Goal: Task Accomplishment & Management: Manage account settings

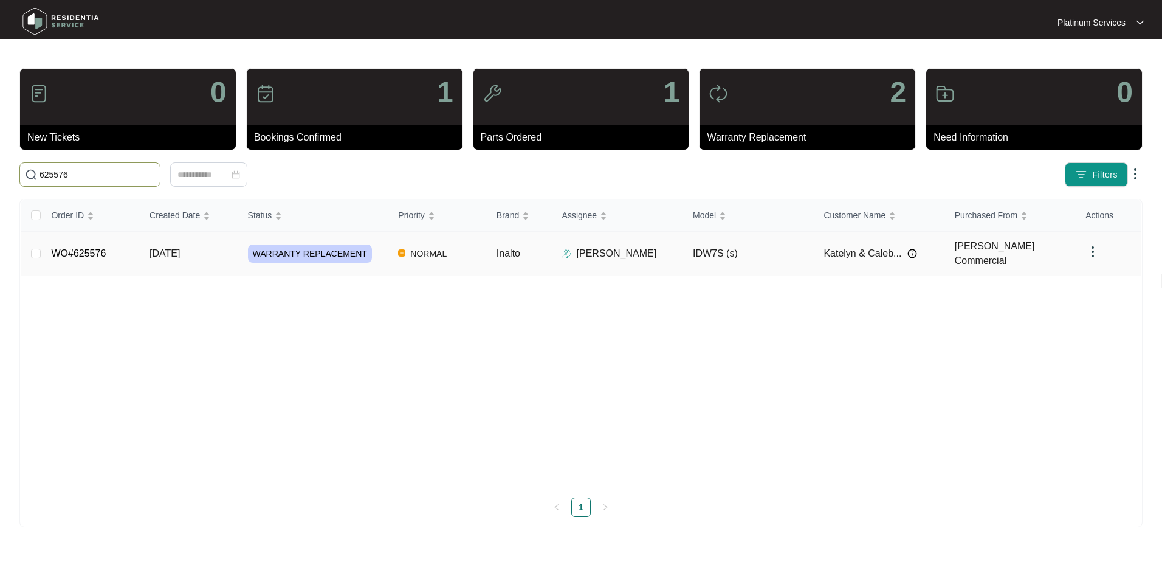
type input "625576"
click at [472, 258] on td "NORMAL" at bounding box center [438, 254] width 98 height 44
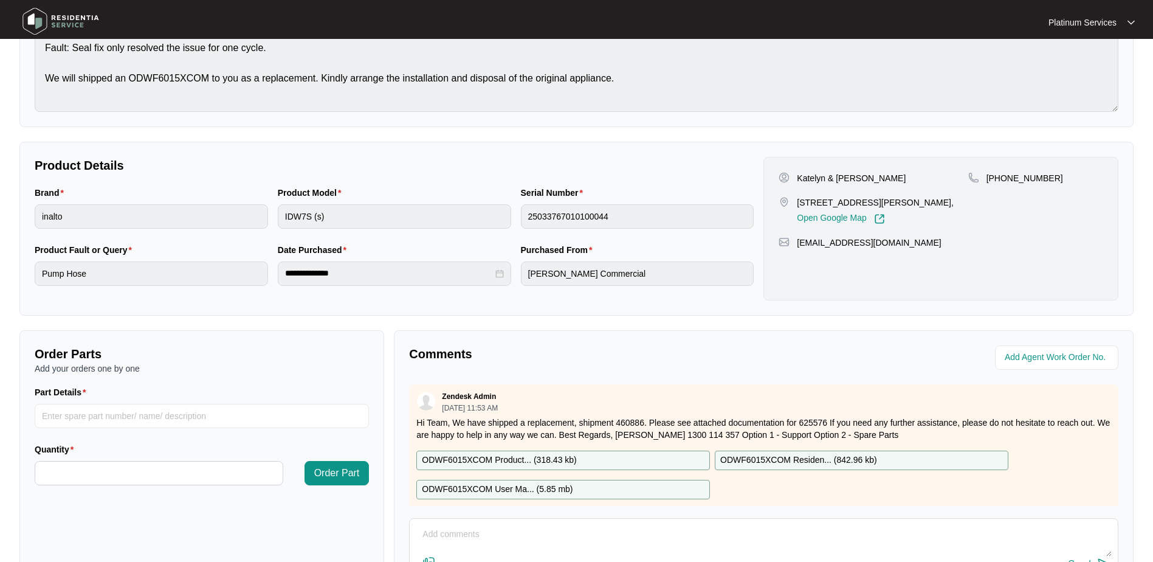
scroll to position [245, 0]
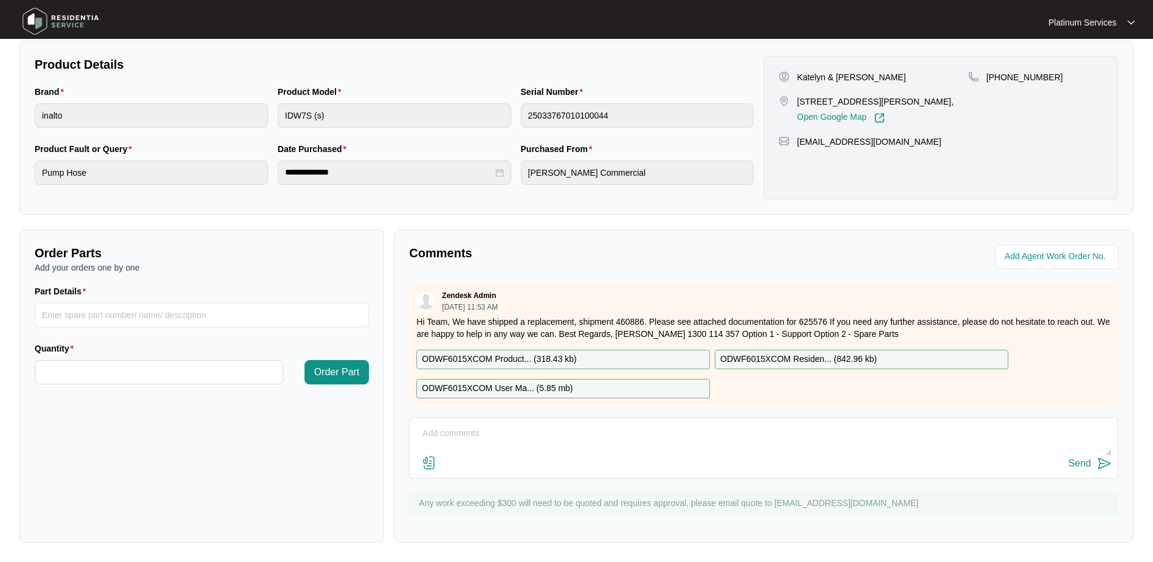
click at [513, 447] on textarea at bounding box center [764, 440] width 696 height 32
type textarea "Booked 20/8"
click at [1082, 460] on div "Send" at bounding box center [1080, 463] width 22 height 11
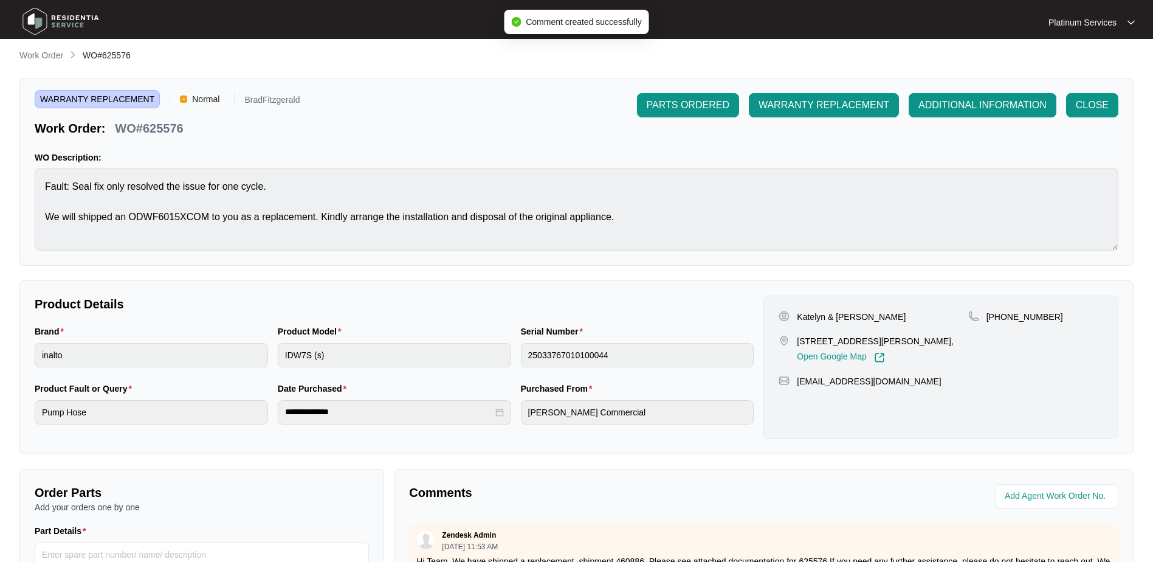
scroll to position [2, 0]
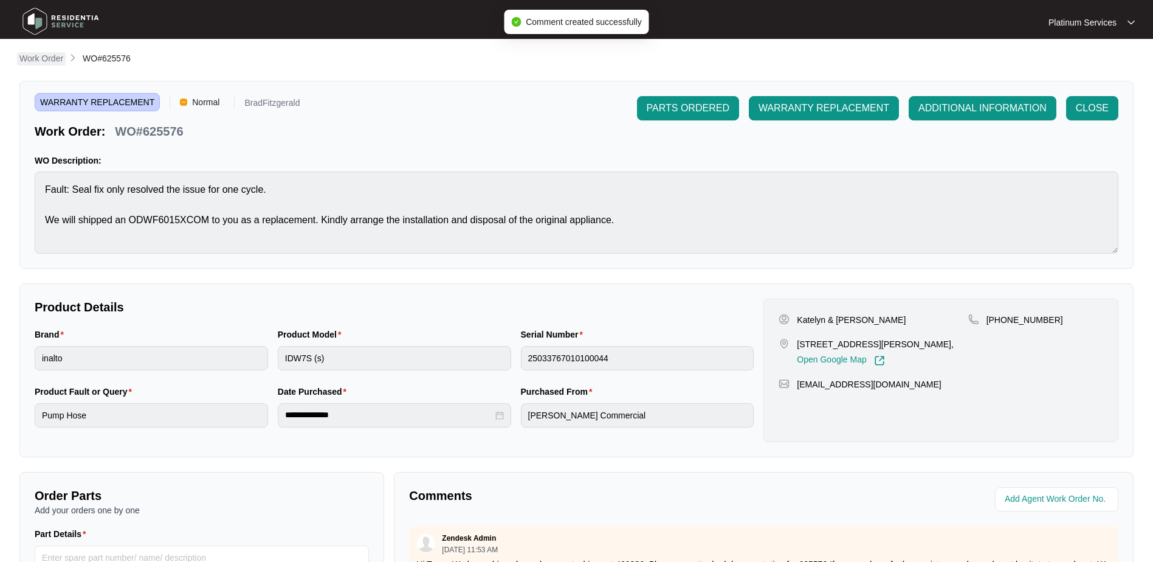
click at [50, 58] on p "Work Order" at bounding box center [41, 58] width 44 height 12
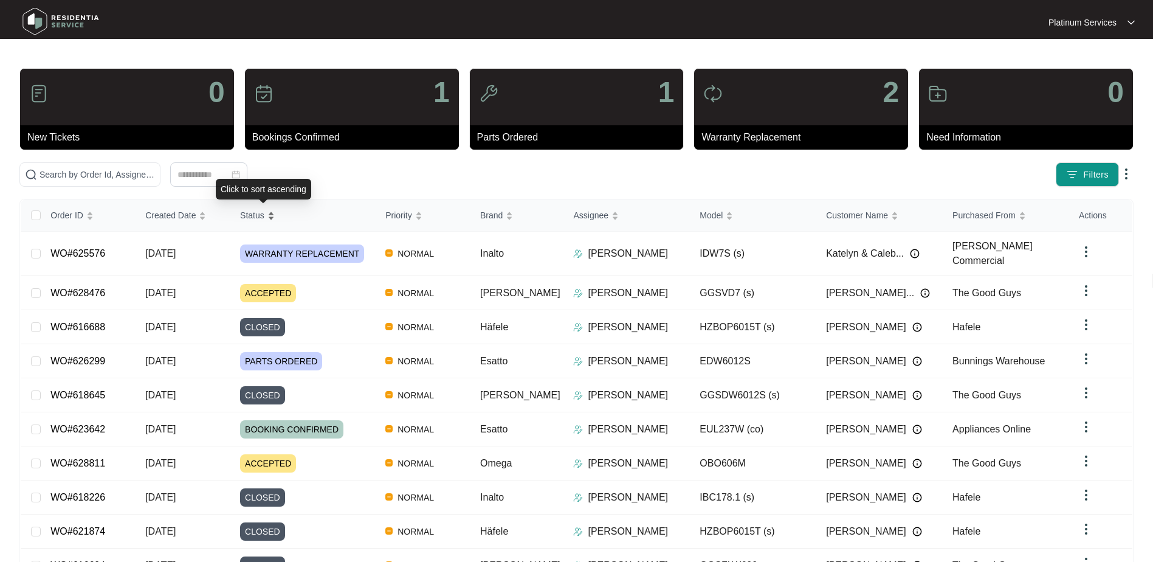
click at [275, 213] on div "Status" at bounding box center [257, 215] width 35 height 17
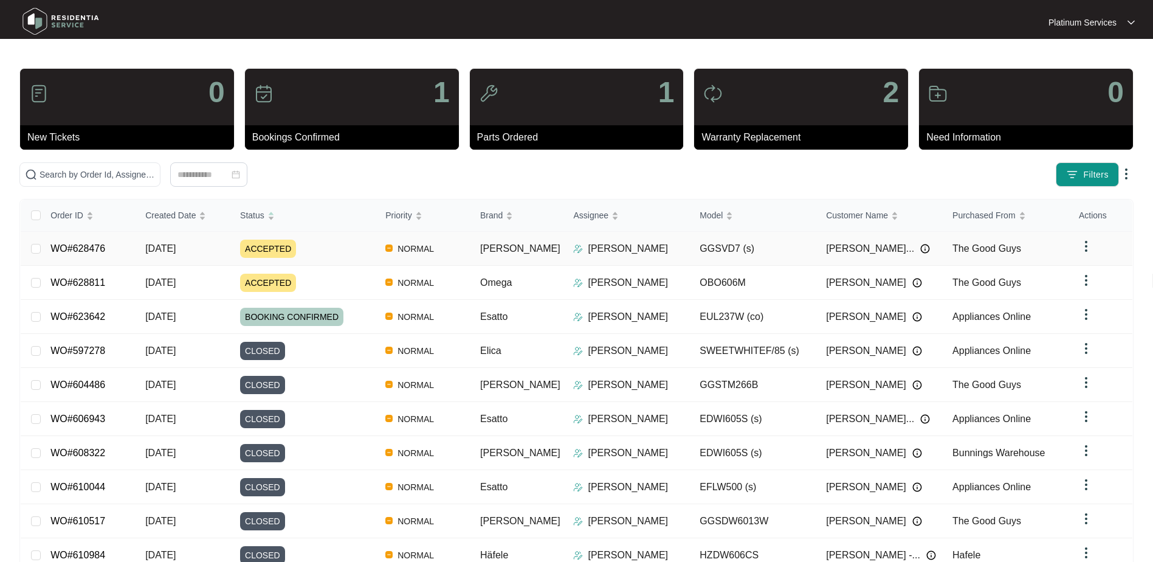
click at [350, 248] on div "Order ID Created Date Status Priority Brand Assignee Model Customer Name Purcha…" at bounding box center [577, 400] width 1112 height 402
click at [355, 283] on div "ACCEPTED" at bounding box center [308, 283] width 136 height 18
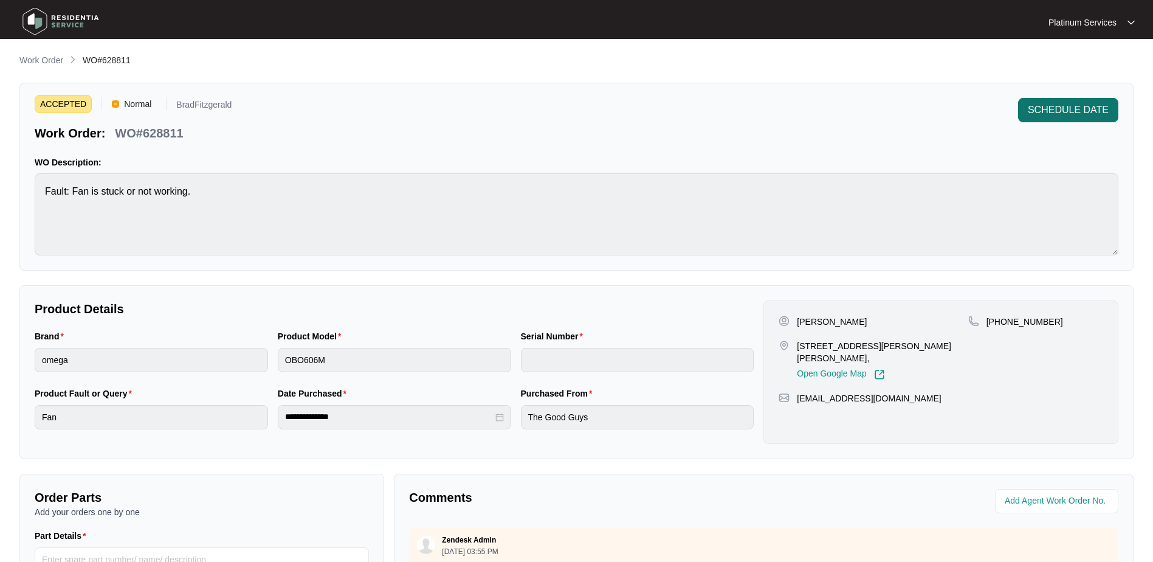
click at [1063, 112] on span "SCHEDULE DATE" at bounding box center [1068, 110] width 81 height 15
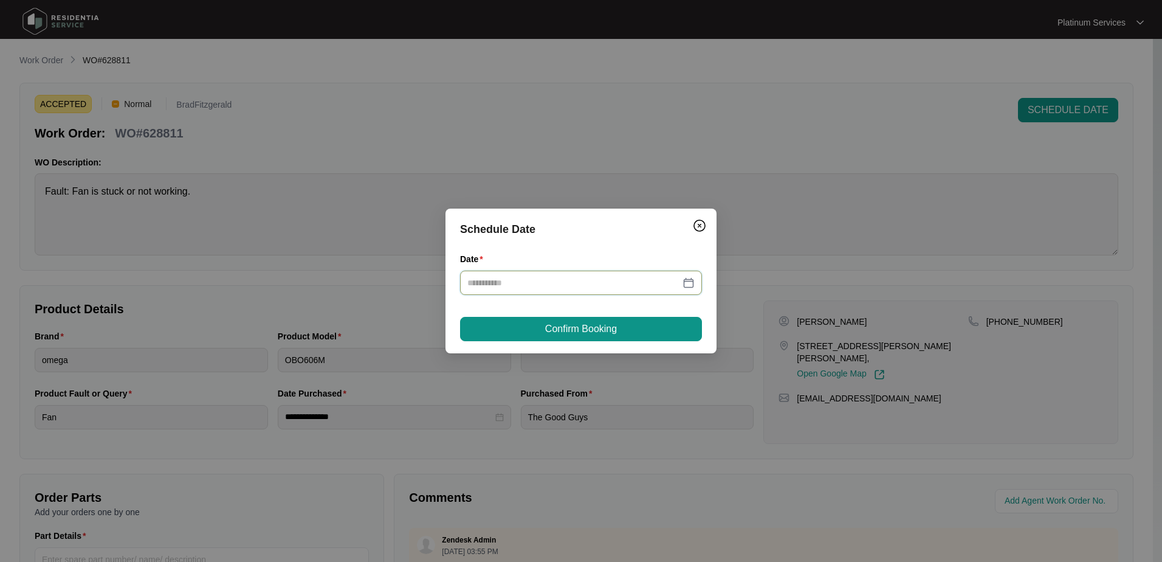
click at [584, 283] on input "Date" at bounding box center [574, 282] width 213 height 13
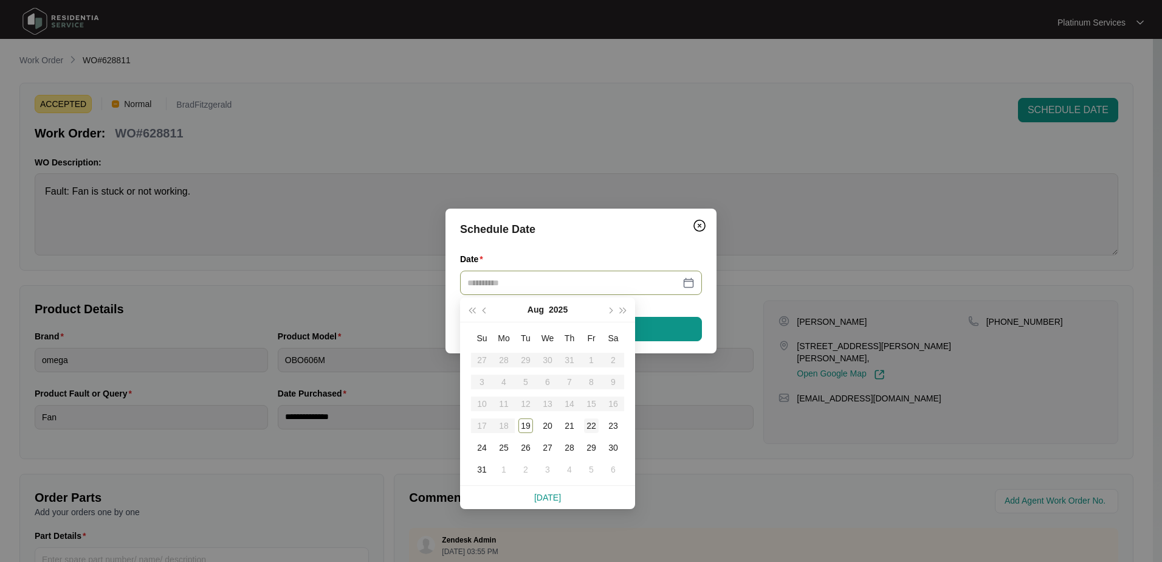
type input "**********"
click at [588, 423] on div "22" at bounding box center [591, 425] width 15 height 15
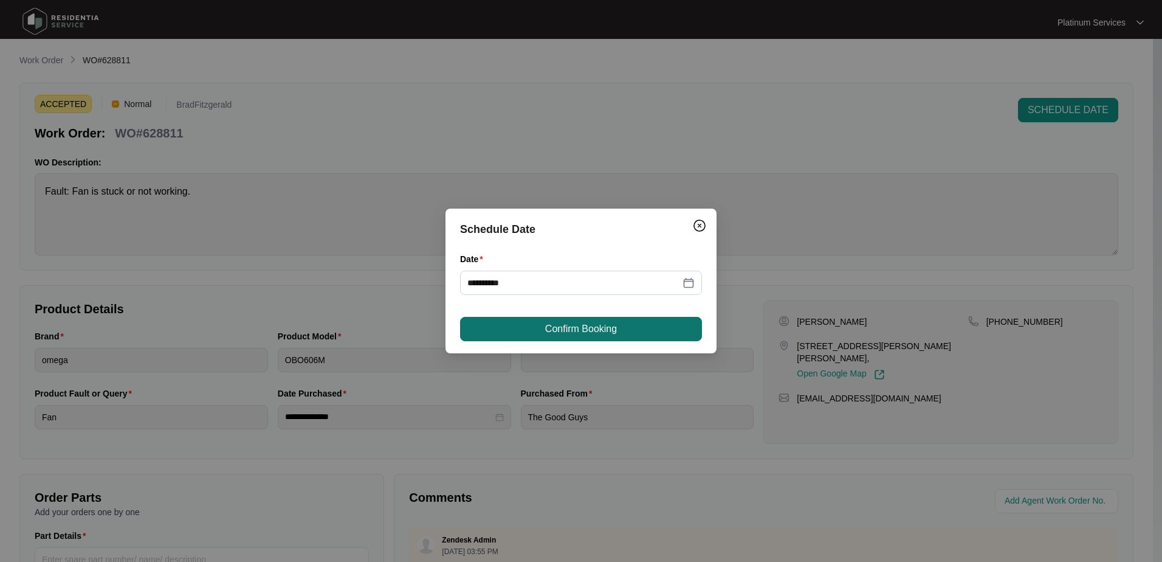
click at [609, 330] on span "Confirm Booking" at bounding box center [581, 329] width 72 height 15
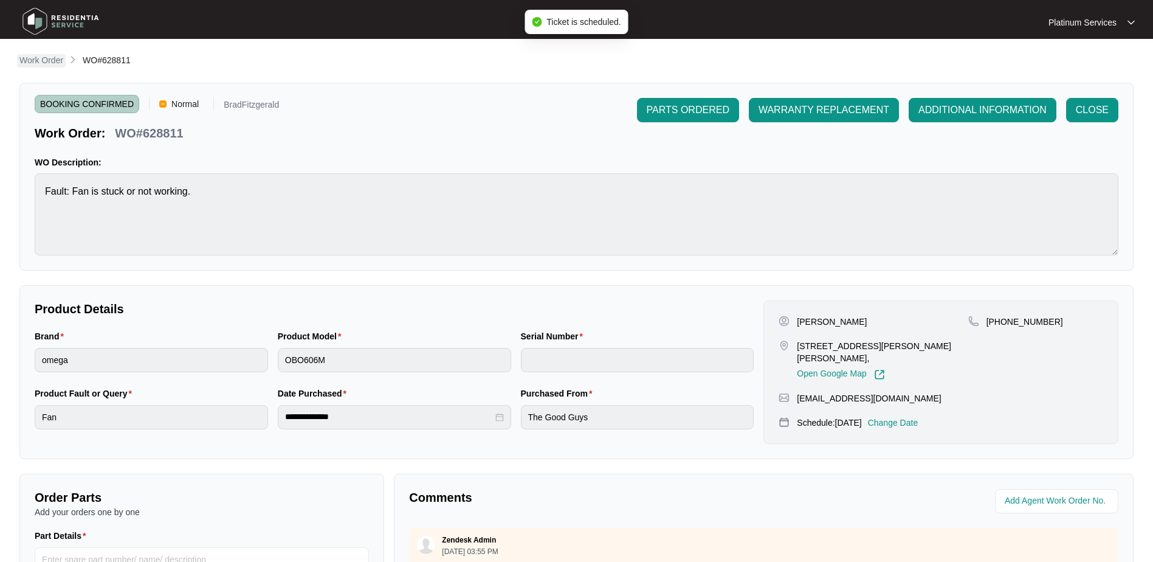
click at [46, 58] on p "Work Order" at bounding box center [41, 60] width 44 height 12
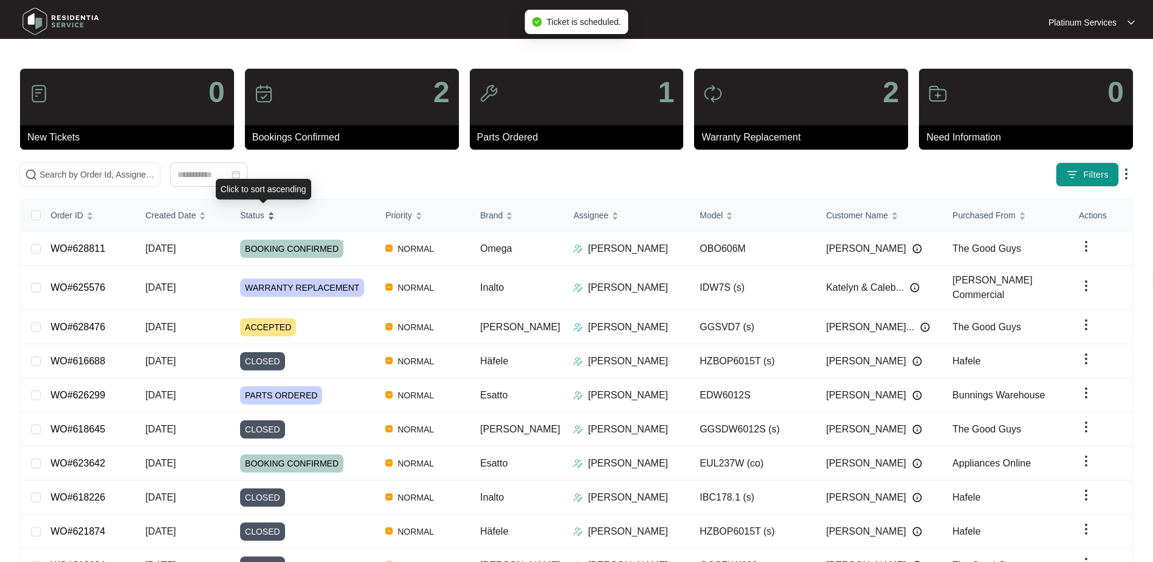
click at [275, 217] on div "Status" at bounding box center [257, 215] width 35 height 17
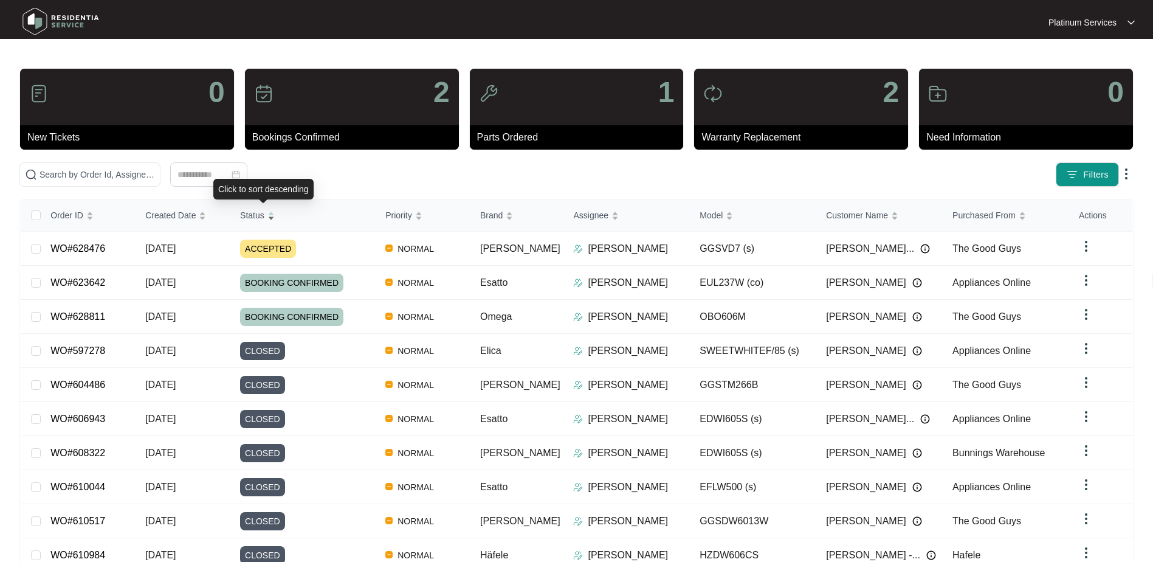
click at [275, 218] on div "Status" at bounding box center [257, 215] width 35 height 17
click at [275, 216] on div "Status" at bounding box center [257, 215] width 35 height 17
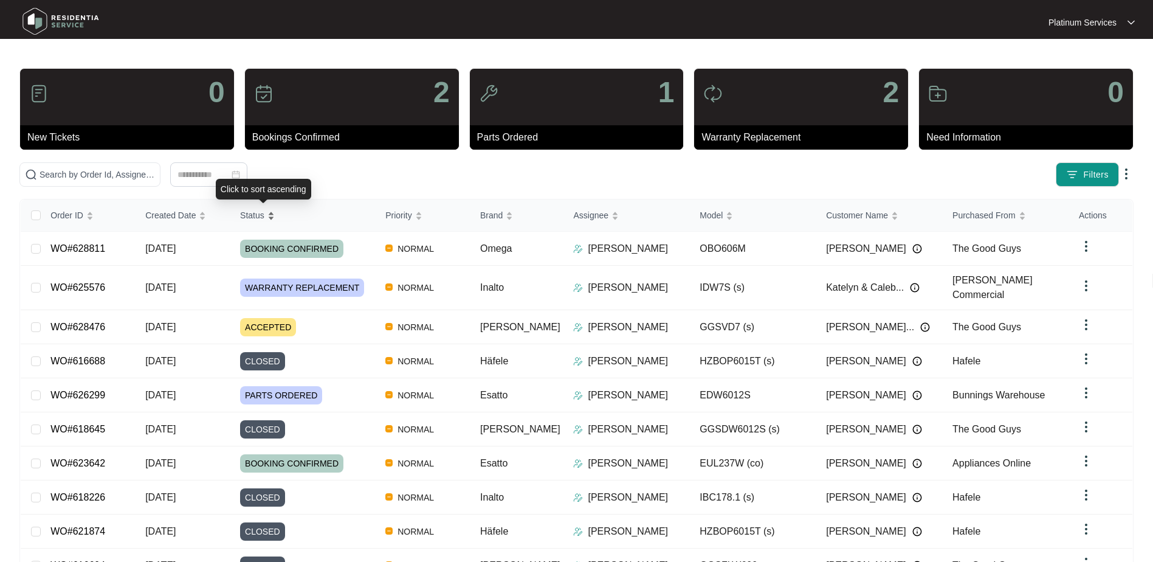
click at [275, 216] on div "Status" at bounding box center [257, 215] width 35 height 17
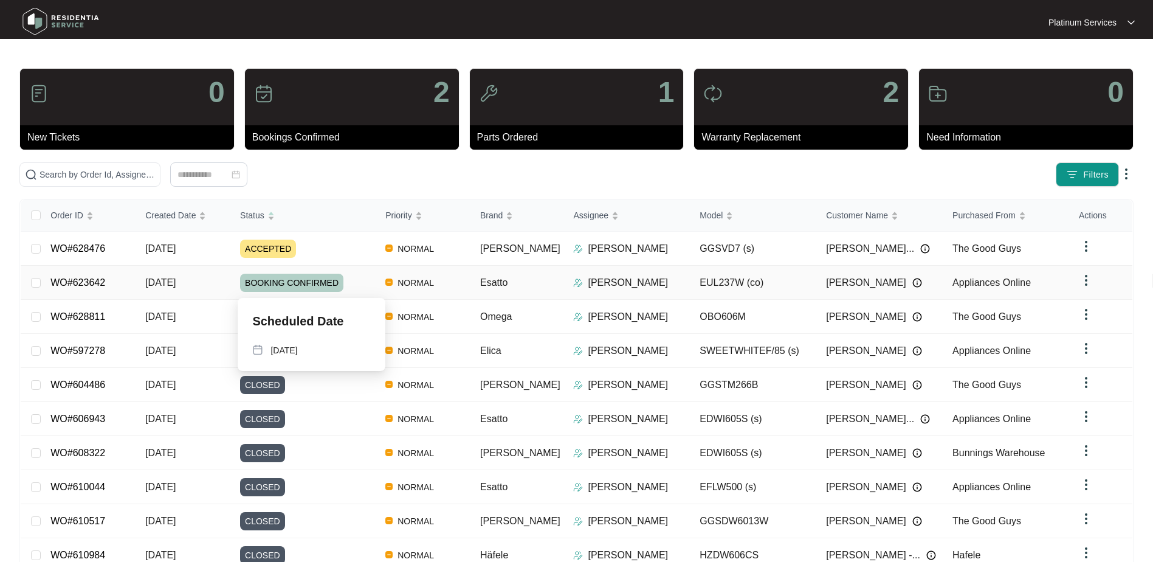
click at [359, 283] on div "BOOKING CONFIRMED" at bounding box center [308, 283] width 136 height 18
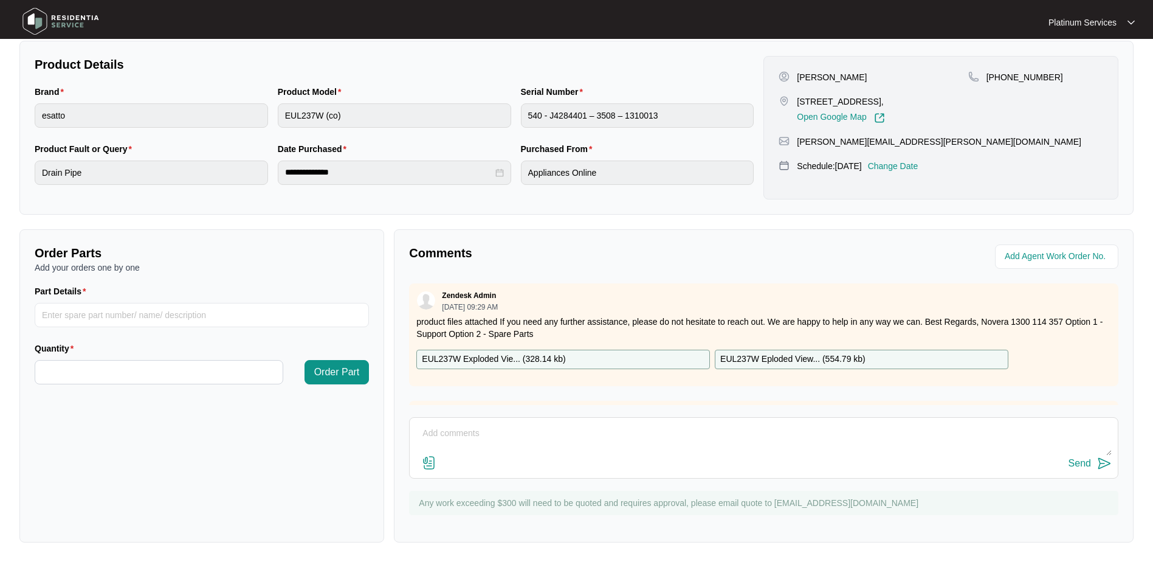
scroll to position [69, 0]
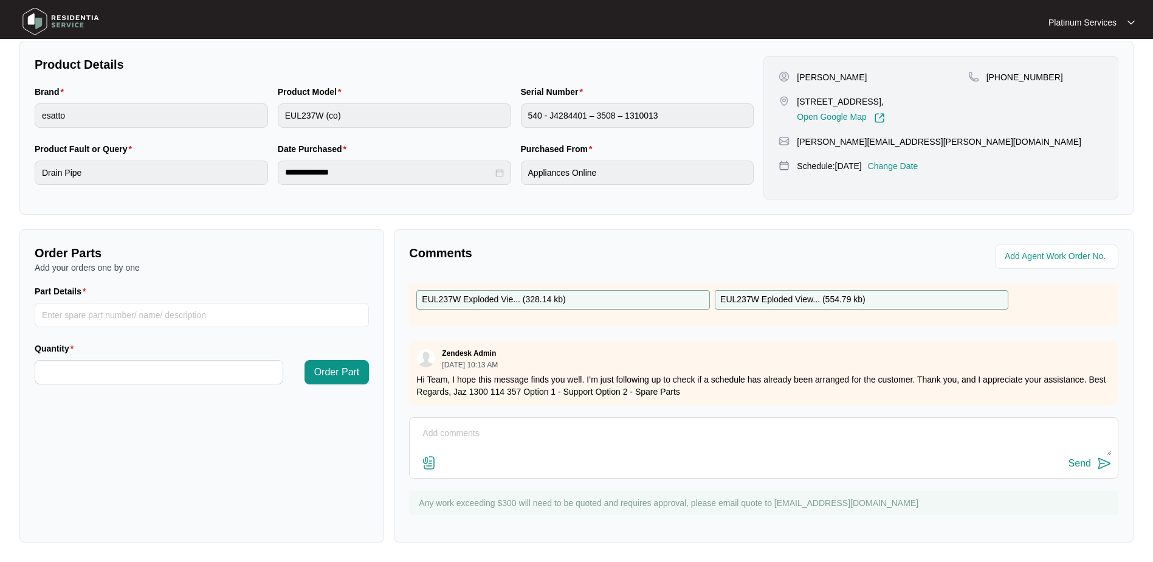
click at [497, 420] on div "Send" at bounding box center [764, 447] width 710 height 61
click at [508, 427] on textarea at bounding box center [764, 440] width 696 height 32
type textarea "booked 20/8"
click at [1079, 466] on div "Send" at bounding box center [1080, 463] width 22 height 11
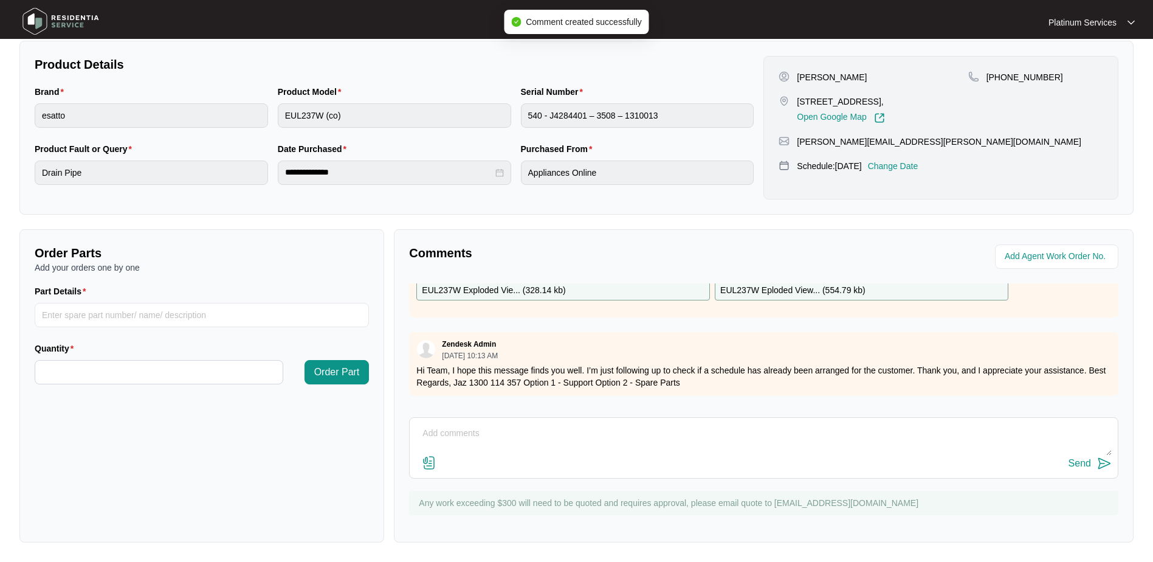
scroll to position [2, 0]
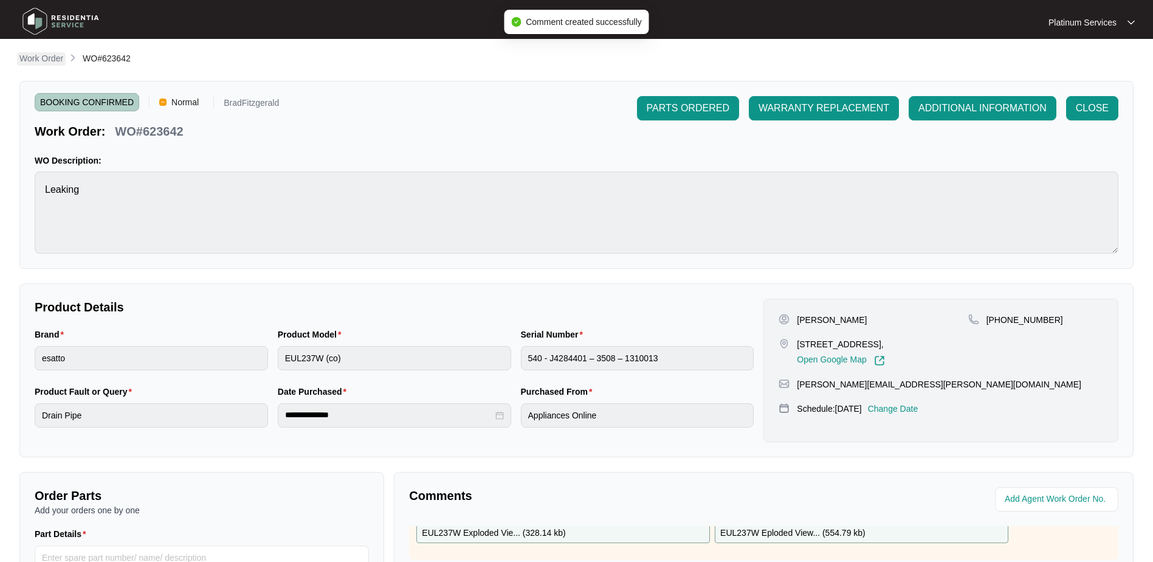
click at [43, 60] on p "Work Order" at bounding box center [41, 58] width 44 height 12
